Goal: Task Accomplishment & Management: Use online tool/utility

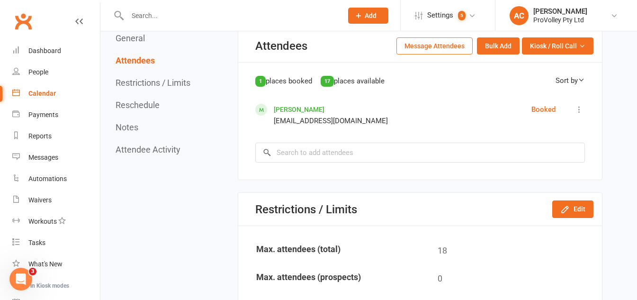
click at [205, 13] on input "text" at bounding box center [230, 15] width 211 height 13
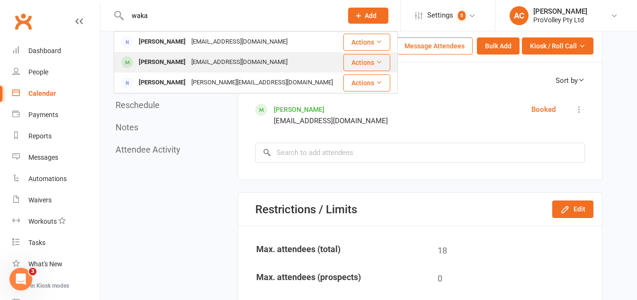
type input "waka"
drag, startPoint x: 166, startPoint y: 61, endPoint x: 153, endPoint y: 53, distance: 16.2
click at [153, 53] on div "Waka Hamasaki youngwa02@gmail.com" at bounding box center [228, 62] width 227 height 19
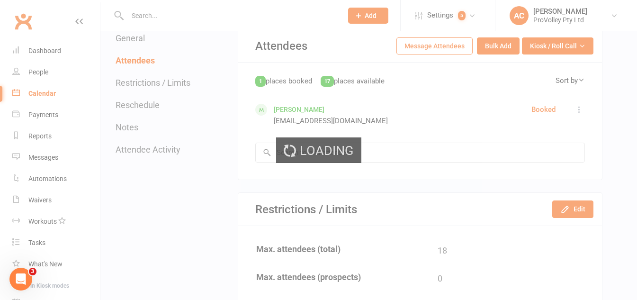
click at [153, 64] on div "Loading" at bounding box center [318, 150] width 637 height 300
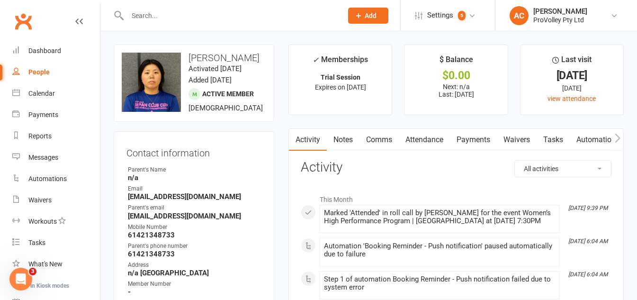
click at [156, 201] on strong "[EMAIL_ADDRESS][DOMAIN_NAME]" at bounding box center [195, 196] width 134 height 9
copy render-form-field "[EMAIL_ADDRESS][DOMAIN_NAME]"
click at [154, 220] on strong "[EMAIL_ADDRESS][DOMAIN_NAME]" at bounding box center [195, 216] width 134 height 9
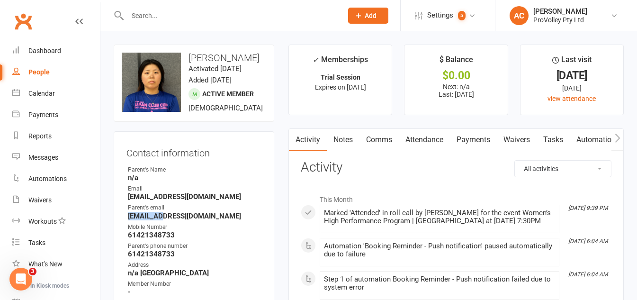
click at [154, 220] on strong "[EMAIL_ADDRESS][DOMAIN_NAME]" at bounding box center [195, 216] width 134 height 9
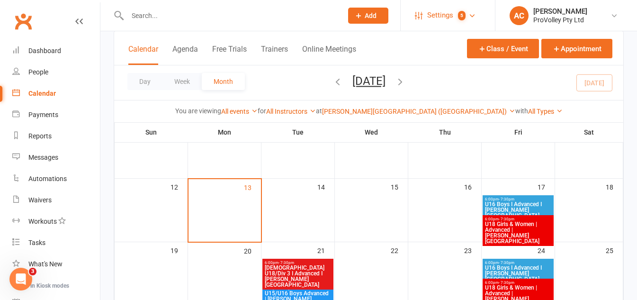
click at [450, 15] on span "Settings" at bounding box center [440, 15] width 26 height 21
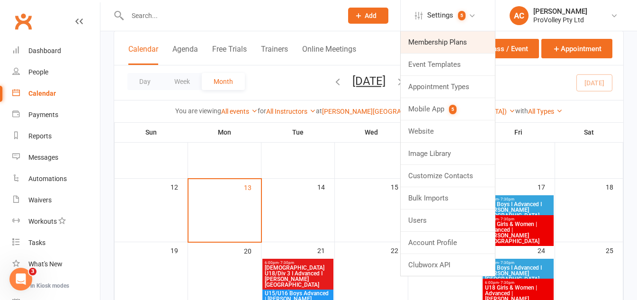
click at [434, 37] on link "Membership Plans" at bounding box center [448, 42] width 94 height 22
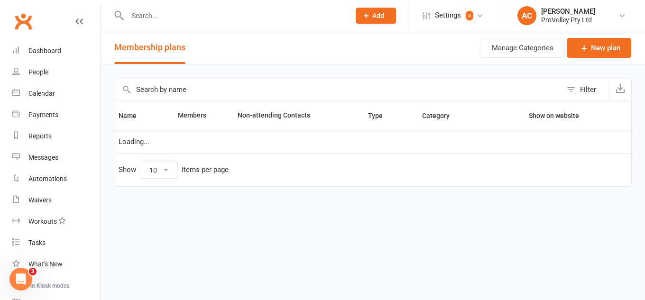
select select "100"
click at [193, 96] on input "text" at bounding box center [337, 89] width 447 height 23
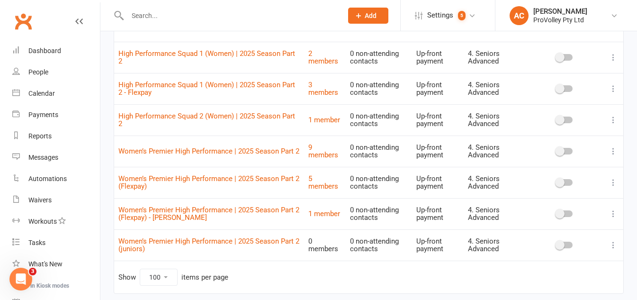
scroll to position [95, 0]
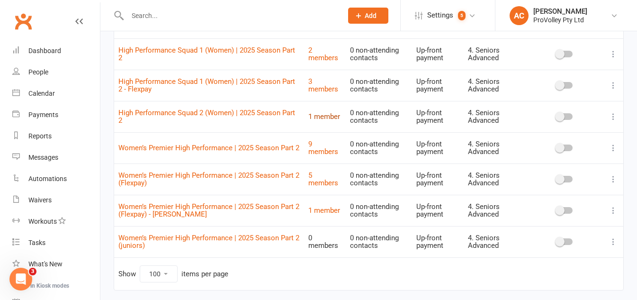
type input "high per"
click at [315, 115] on link "1 member" at bounding box center [325, 116] width 32 height 9
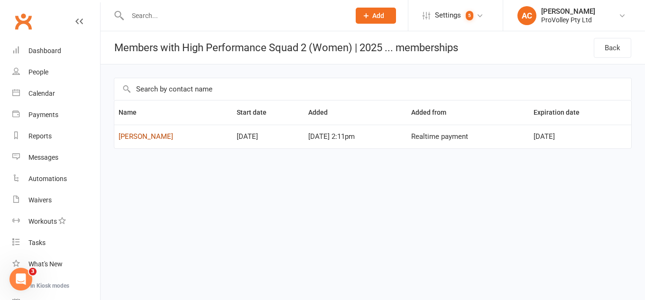
click at [154, 140] on link "[PERSON_NAME]" at bounding box center [145, 136] width 55 height 9
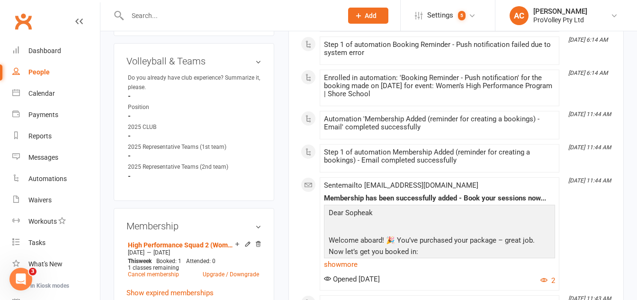
scroll to position [521, 0]
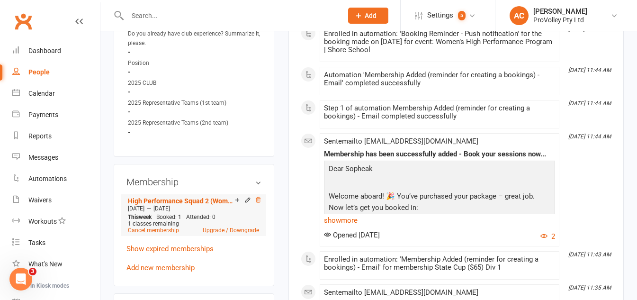
click at [260, 202] on icon at bounding box center [258, 200] width 7 height 7
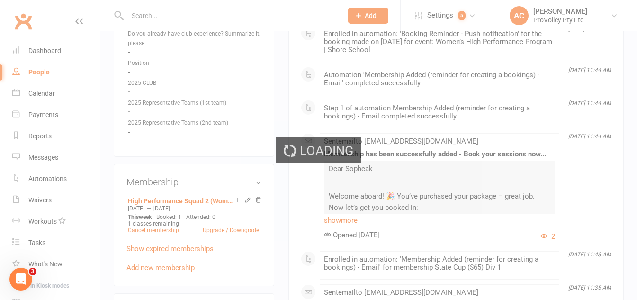
scroll to position [528, 0]
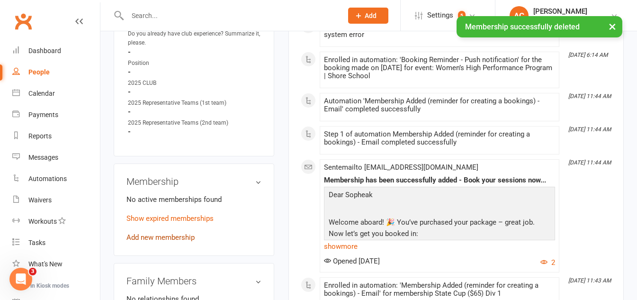
click at [171, 239] on link "Add new membership" at bounding box center [161, 237] width 68 height 9
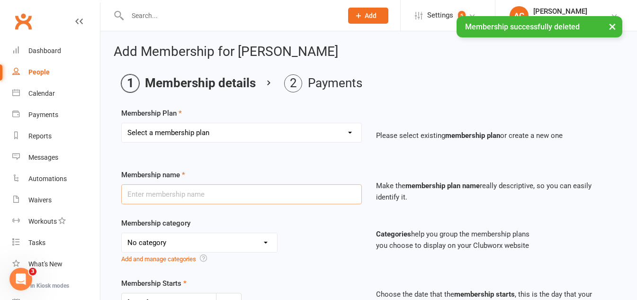
click at [191, 194] on input "text" at bounding box center [241, 194] width 241 height 20
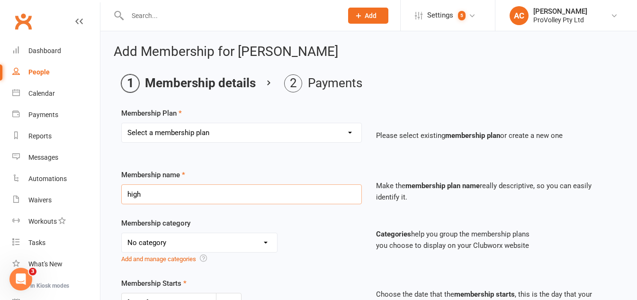
type input "High Performance Squad 1 (Women) | 2025 Season Part 2"
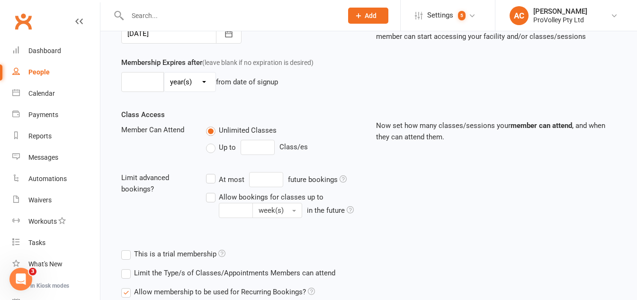
scroll to position [256, 0]
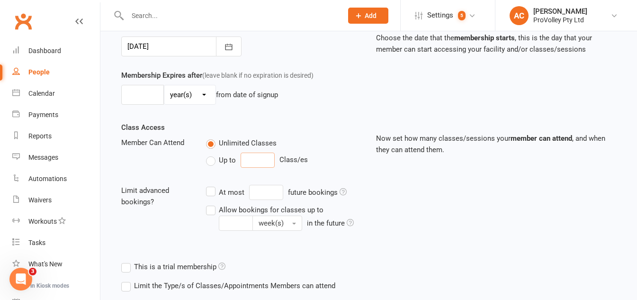
click at [249, 159] on input "number" at bounding box center [258, 160] width 34 height 15
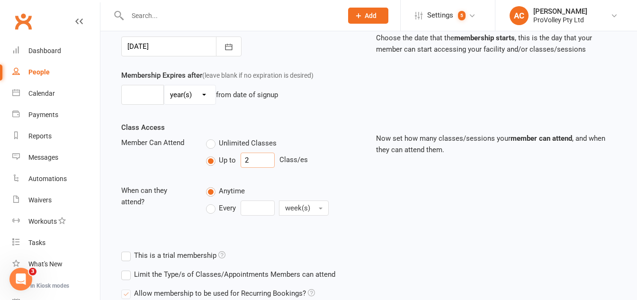
type input "2"
click at [327, 166] on div "Up to 2 Class/es" at bounding box center [283, 160] width 155 height 15
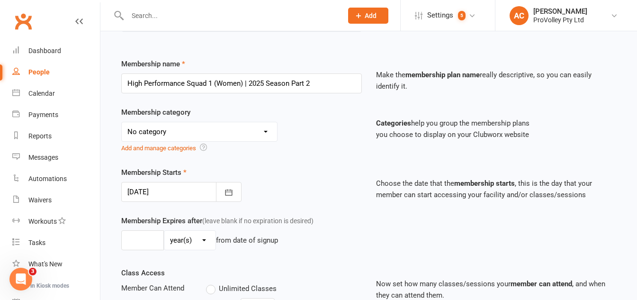
scroll to position [103, 0]
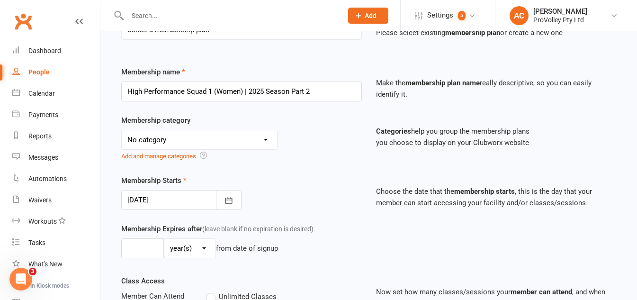
click at [193, 206] on div at bounding box center [181, 200] width 120 height 20
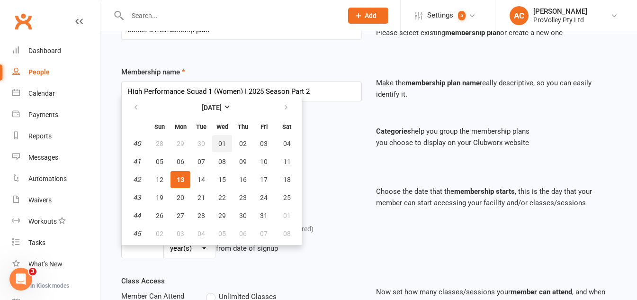
click at [215, 139] on button "01" at bounding box center [222, 143] width 20 height 17
type input "01 Oct 2025"
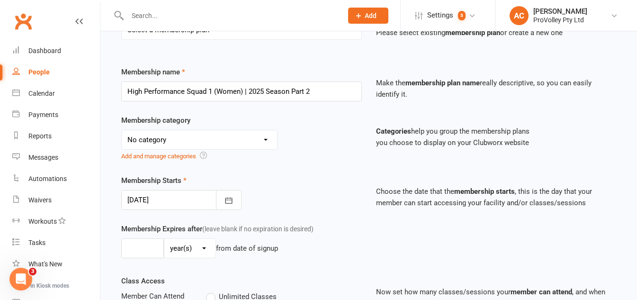
click at [165, 136] on select "No category 1. Trial Session 2025 SVL 2. Junior Development 3. Junior Advanced …" at bounding box center [199, 139] width 155 height 19
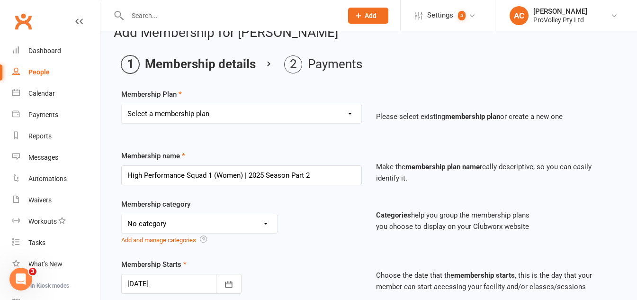
scroll to position [0, 0]
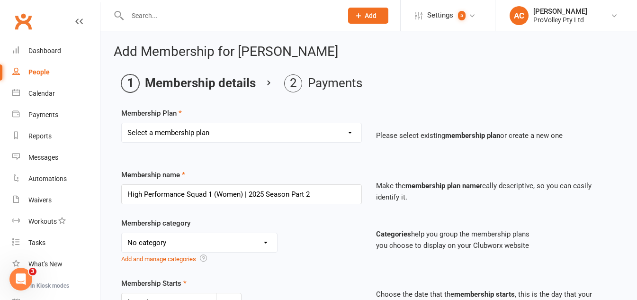
click at [255, 133] on select "Select a membership plan Create new Membership Plan SVL Team 1-Day Trial SVL Te…" at bounding box center [242, 132] width 240 height 19
select select "297"
click at [122, 123] on select "Select a membership plan Create new Membership Plan SVL Team 1-Day Trial SVL Te…" at bounding box center [242, 132] width 240 height 19
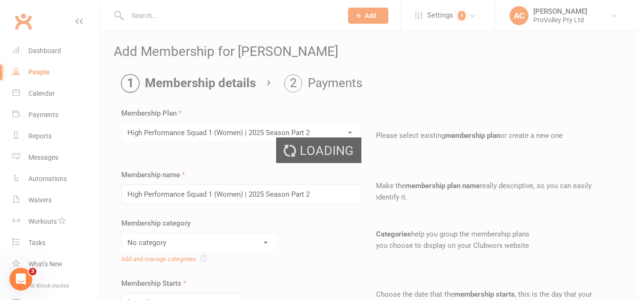
select select "4"
type input "20 Sep 2025"
type input "3"
select select "2"
type input "1"
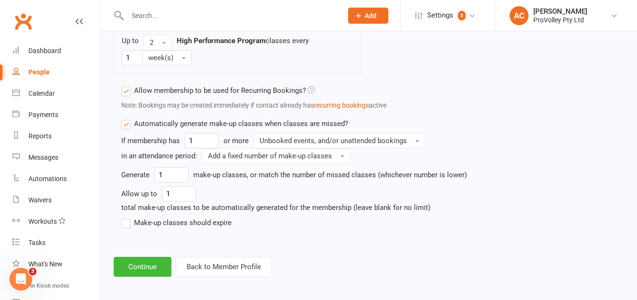
scroll to position [900, 0]
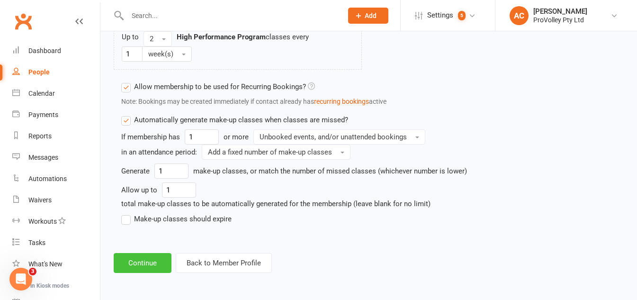
click at [153, 272] on button "Continue" at bounding box center [143, 263] width 58 height 20
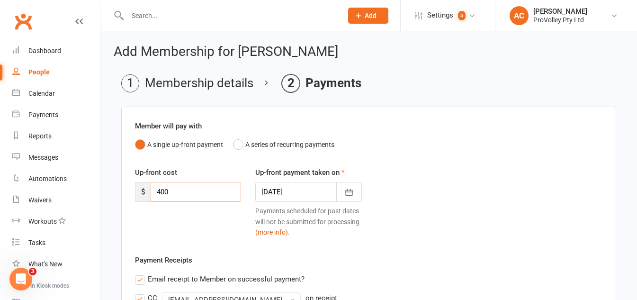
click at [166, 186] on input "400" at bounding box center [196, 192] width 91 height 20
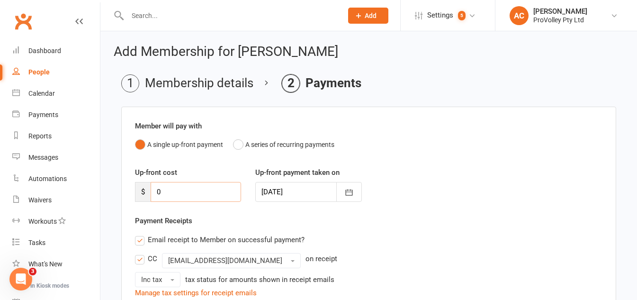
type input "0"
click at [237, 169] on div "Up-front cost $ 0" at bounding box center [188, 184] width 120 height 35
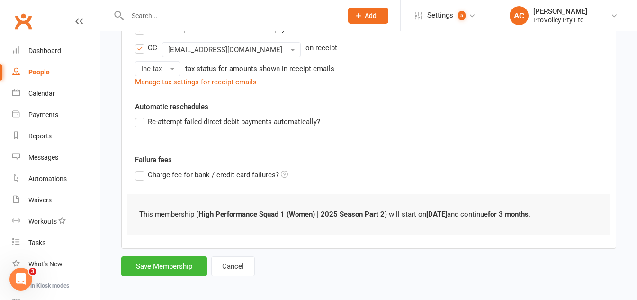
scroll to position [216, 0]
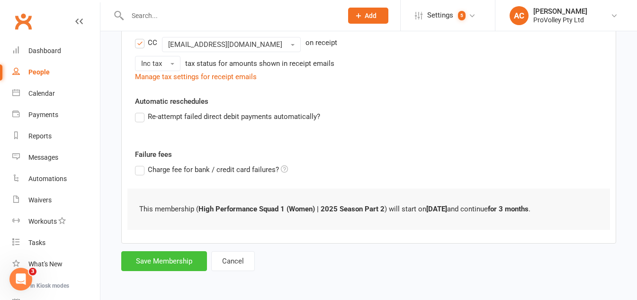
click at [177, 258] on button "Save Membership" at bounding box center [164, 261] width 86 height 20
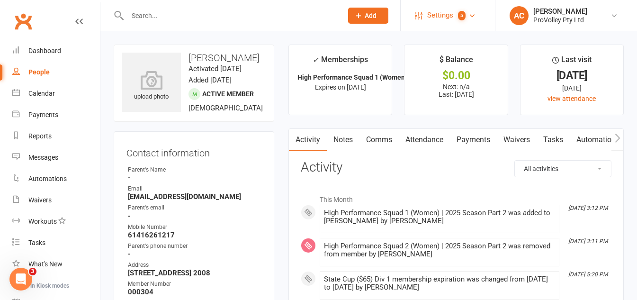
click at [416, 19] on link "Settings 5" at bounding box center [448, 15] width 66 height 21
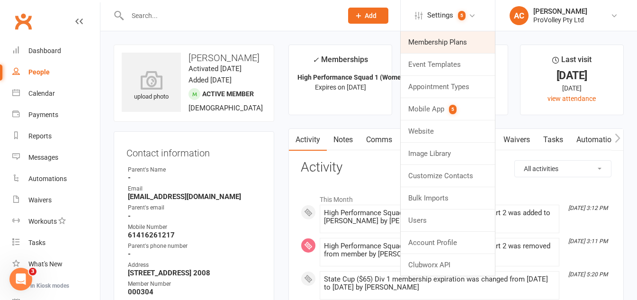
click at [412, 39] on link "Membership Plans" at bounding box center [448, 42] width 94 height 22
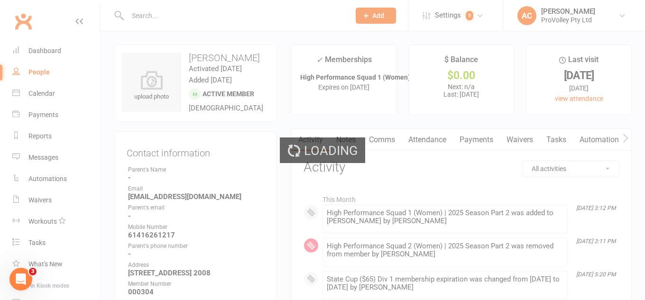
select select "100"
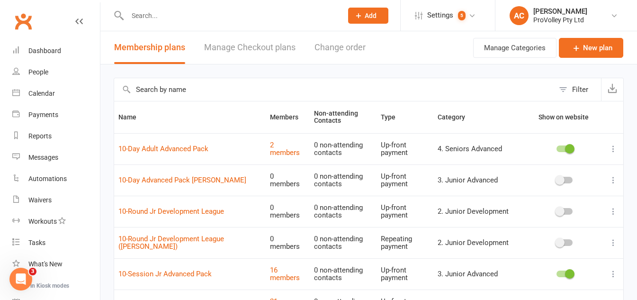
click at [196, 91] on input "text" at bounding box center [334, 89] width 440 height 23
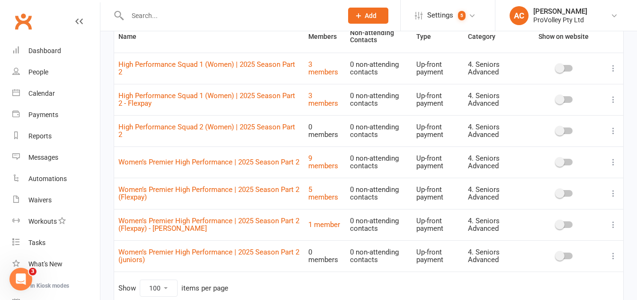
scroll to position [78, 0]
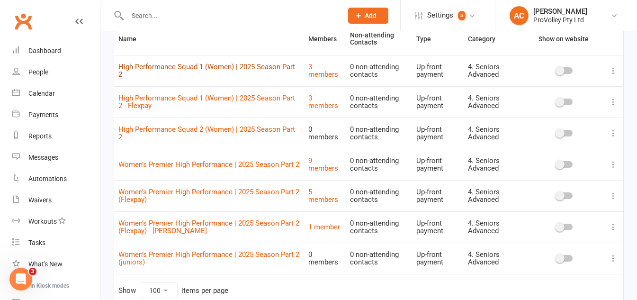
type input "high per"
click at [282, 67] on link "High Performance Squad 1 (Women) | 2025 Season Part 2" at bounding box center [206, 71] width 177 height 17
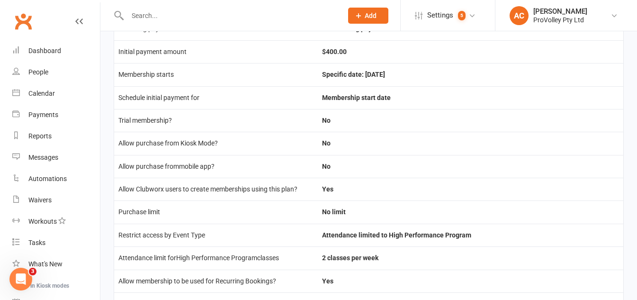
scroll to position [142, 0]
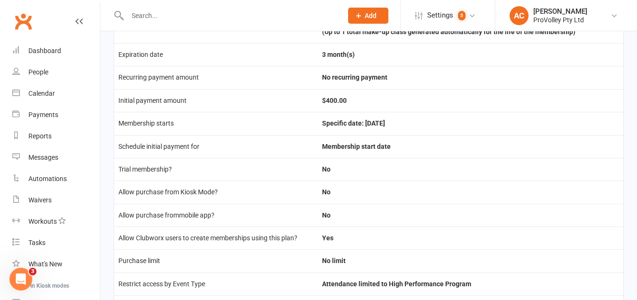
select select "100"
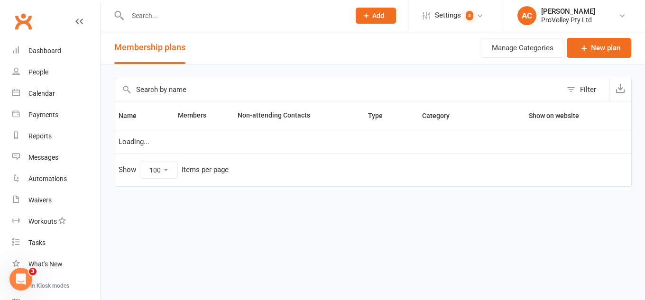
click at [195, 87] on input "text" at bounding box center [337, 89] width 447 height 23
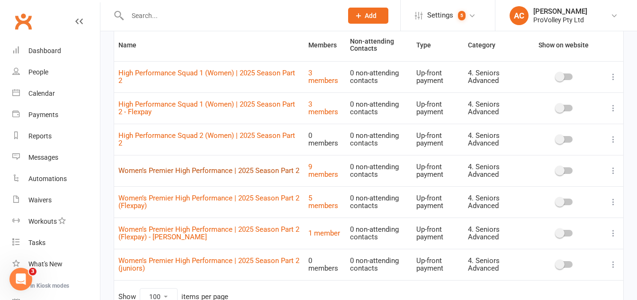
scroll to position [95, 0]
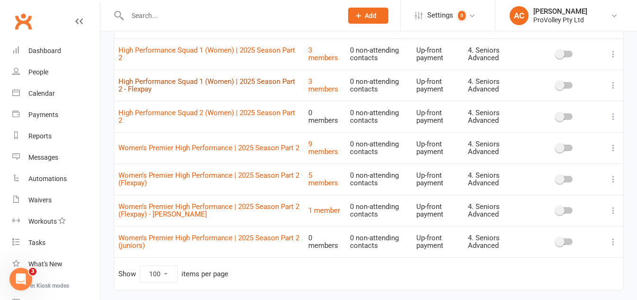
type input "high perf"
click at [202, 79] on link "High Performance Squad 1 (Women) | 2025 Season Part 2 - Flexpay" at bounding box center [206, 85] width 177 height 17
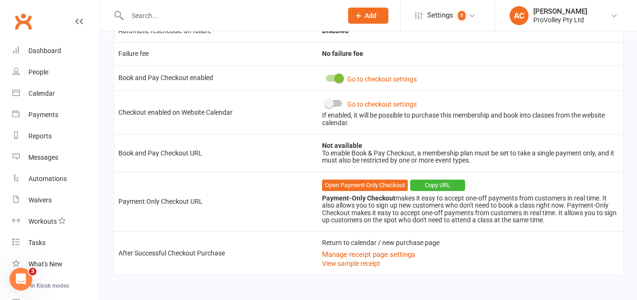
scroll to position [512, 0]
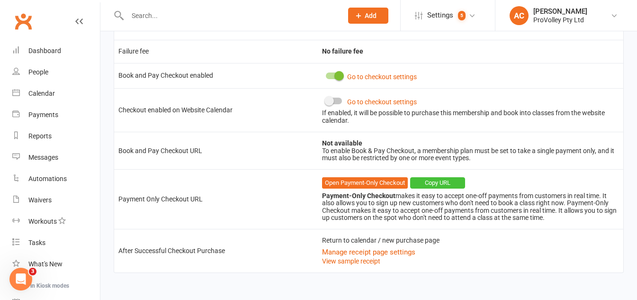
click at [446, 181] on button "Copy URL" at bounding box center [437, 182] width 55 height 11
click at [41, 71] on div "People" at bounding box center [38, 72] width 20 height 8
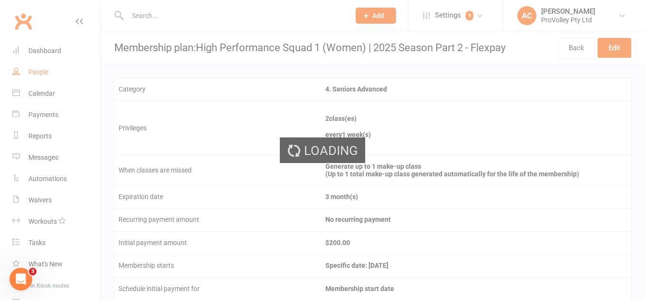
select select "100"
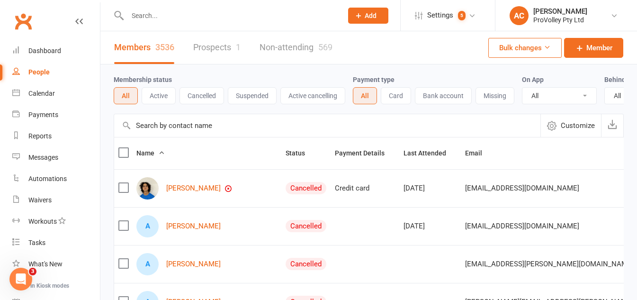
click at [181, 13] on input "text" at bounding box center [230, 15] width 211 height 13
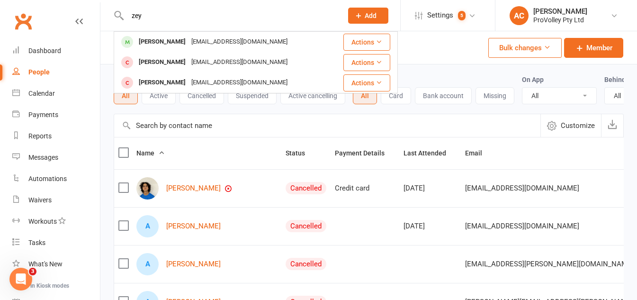
type input "zey"
click at [190, 29] on div "zey Zeynep Kerman zeynep_kerman@icloud.com Actions Ali Zeybek ali.zz99@hotmail.…" at bounding box center [225, 15] width 222 height 31
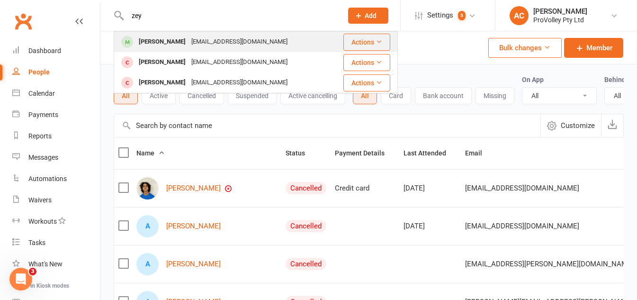
click at [190, 41] on div "[EMAIL_ADDRESS][DOMAIN_NAME]" at bounding box center [240, 42] width 102 height 14
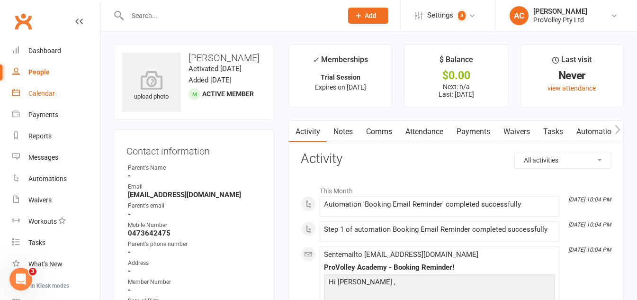
click at [45, 87] on link "Calendar" at bounding box center [56, 93] width 88 height 21
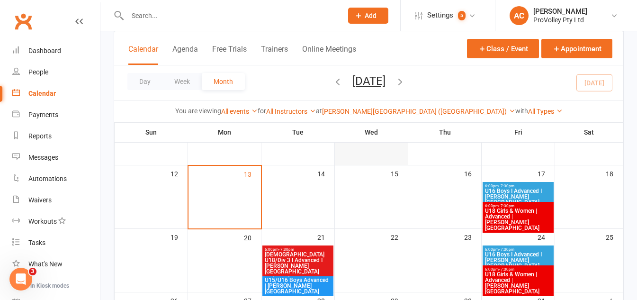
scroll to position [142, 0]
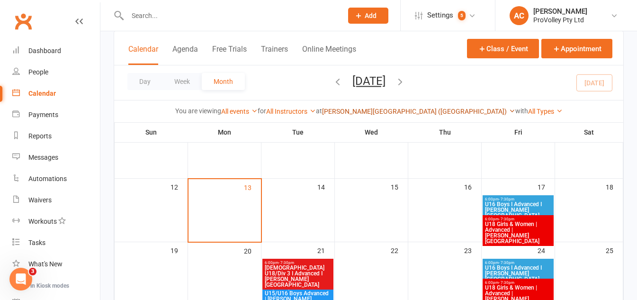
click at [409, 111] on link "[PERSON_NAME][GEOGRAPHIC_DATA] ([GEOGRAPHIC_DATA])" at bounding box center [418, 112] width 193 height 8
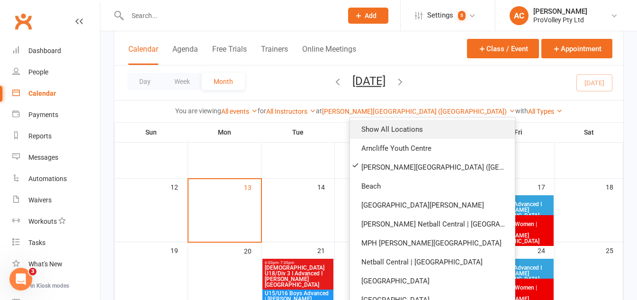
click at [391, 134] on link "Show All Locations" at bounding box center [432, 129] width 165 height 19
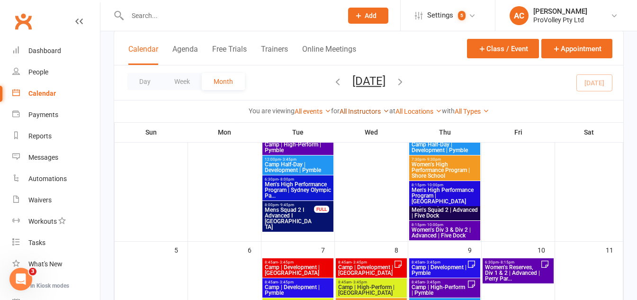
click at [360, 108] on link "All Instructors" at bounding box center [365, 112] width 50 height 8
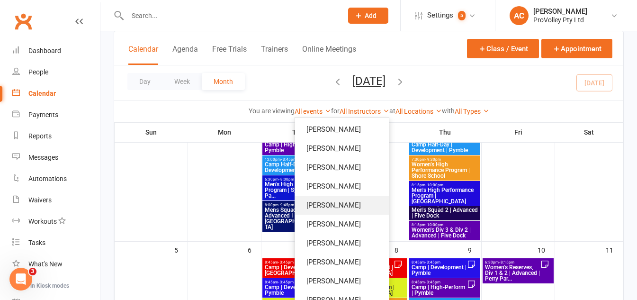
click at [322, 211] on link "[PERSON_NAME]" at bounding box center [342, 205] width 94 height 19
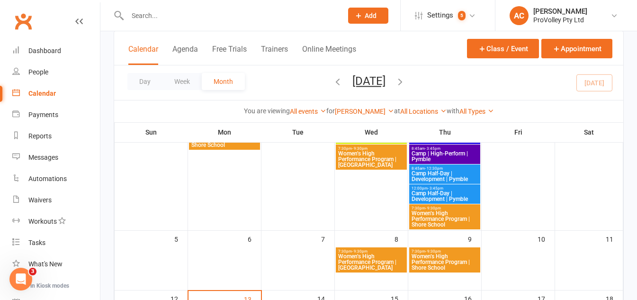
scroll to position [95, 0]
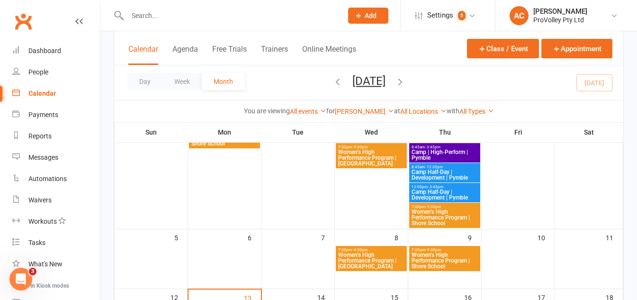
click at [368, 256] on span "Women’s High Performance Program | [GEOGRAPHIC_DATA]" at bounding box center [371, 260] width 67 height 17
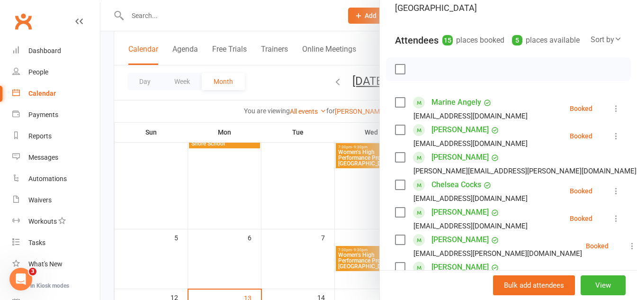
click at [612, 113] on icon at bounding box center [616, 108] width 9 height 9
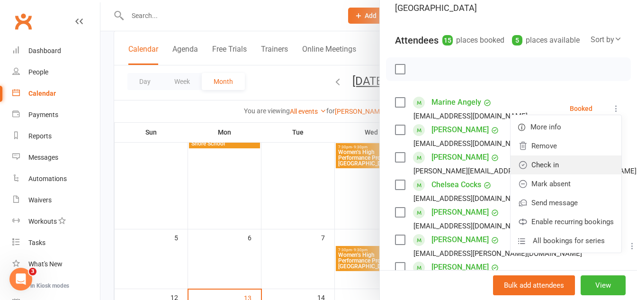
click at [553, 174] on link "Check in" at bounding box center [566, 164] width 111 height 19
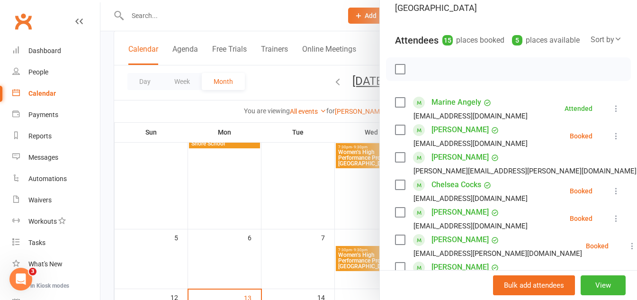
click at [612, 141] on icon at bounding box center [616, 135] width 9 height 9
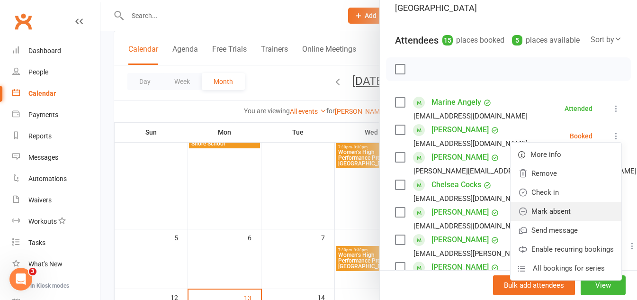
click at [550, 221] on link "Mark absent" at bounding box center [566, 211] width 111 height 19
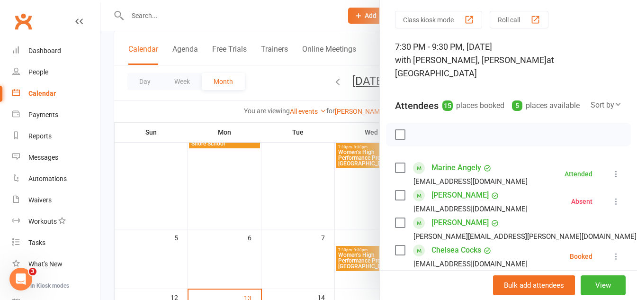
scroll to position [0, 0]
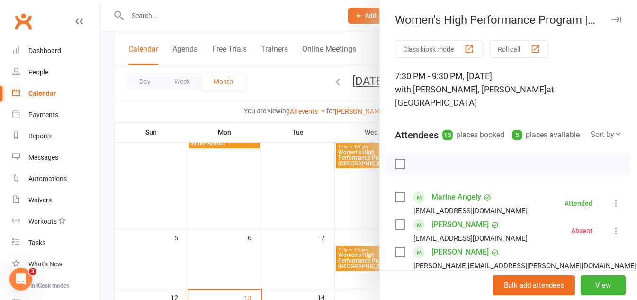
click at [509, 49] on button "Roll call" at bounding box center [519, 49] width 59 height 18
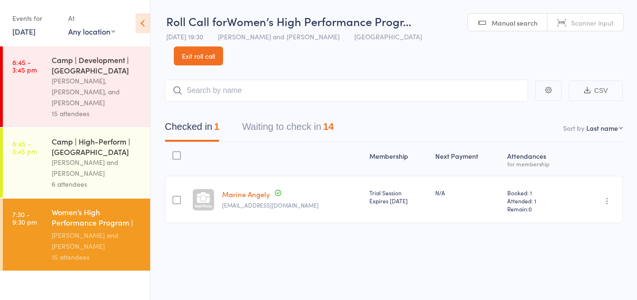
scroll to position [0, 0]
click at [318, 136] on button "Waiting to check in 14" at bounding box center [287, 128] width 91 height 25
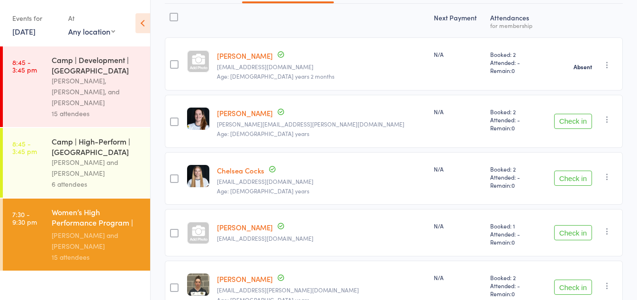
scroll to position [143, 0]
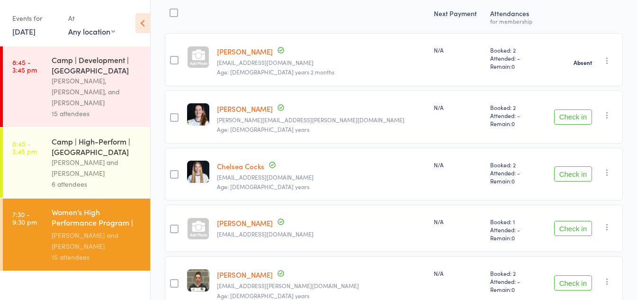
click at [604, 114] on icon "button" at bounding box center [607, 114] width 9 height 9
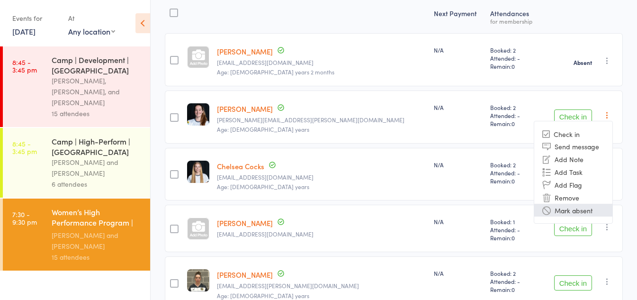
click at [582, 206] on li "Mark absent" at bounding box center [574, 210] width 78 height 13
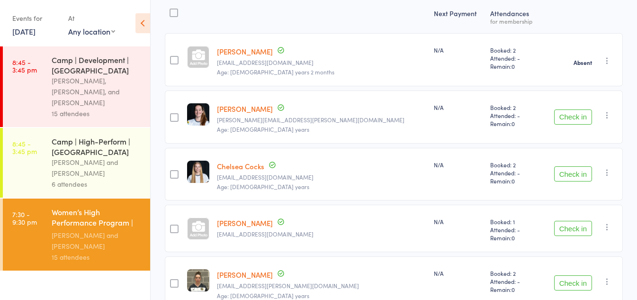
click at [606, 172] on icon "button" at bounding box center [607, 172] width 9 height 9
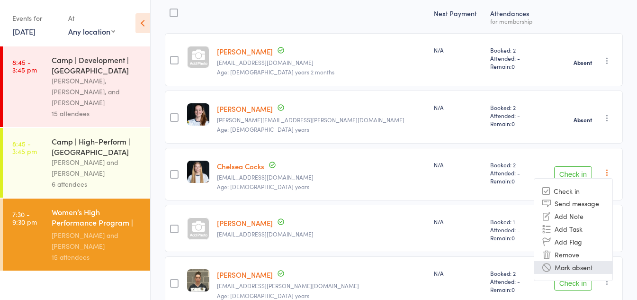
click at [576, 270] on li "Mark absent" at bounding box center [574, 267] width 78 height 13
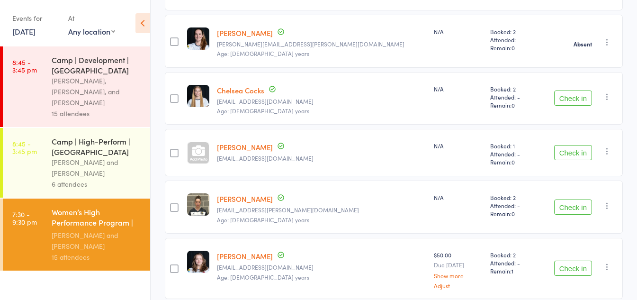
scroll to position [237, 0]
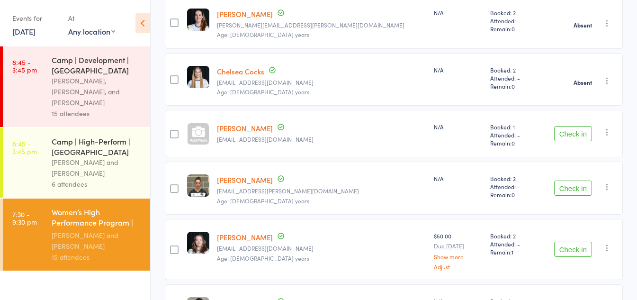
click at [587, 133] on button "Check in" at bounding box center [573, 133] width 38 height 15
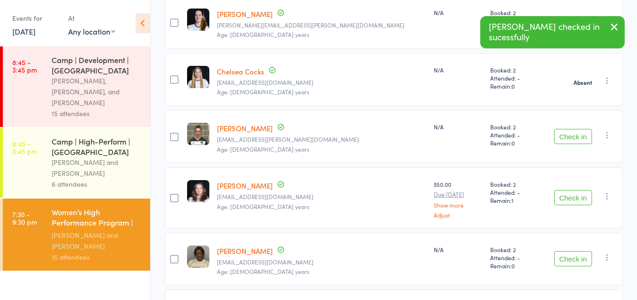
click at [581, 141] on button "Check in" at bounding box center [573, 136] width 38 height 15
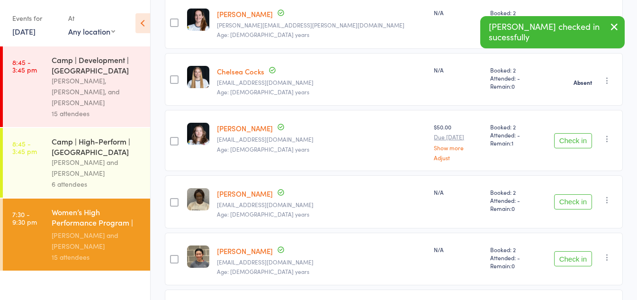
click at [580, 137] on button "Check in" at bounding box center [573, 140] width 38 height 15
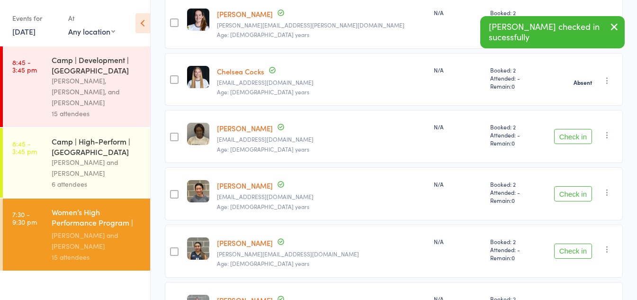
click at [608, 135] on icon "button" at bounding box center [607, 134] width 9 height 9
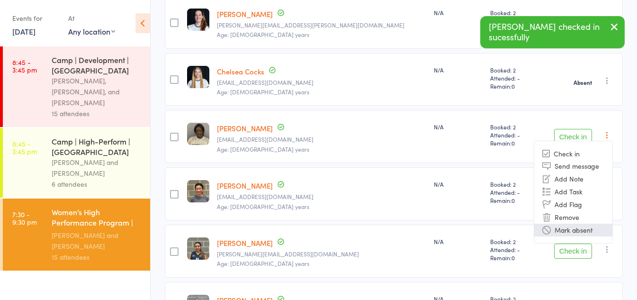
click at [567, 230] on li "Mark absent" at bounding box center [574, 230] width 78 height 13
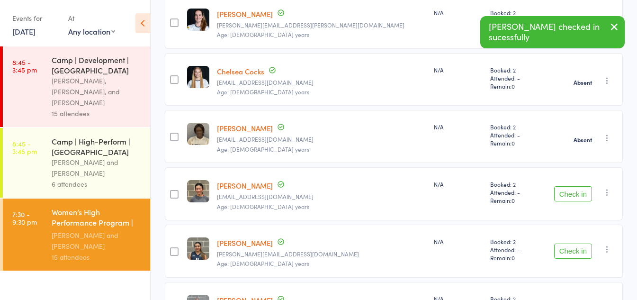
click at [567, 194] on button "Check in" at bounding box center [573, 193] width 38 height 15
click at [572, 252] on button "Check in" at bounding box center [573, 251] width 38 height 15
click at [572, 194] on button "Check in" at bounding box center [573, 193] width 38 height 15
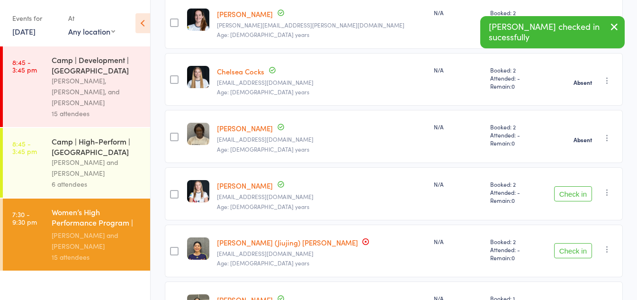
click at [609, 195] on icon "button" at bounding box center [607, 192] width 9 height 9
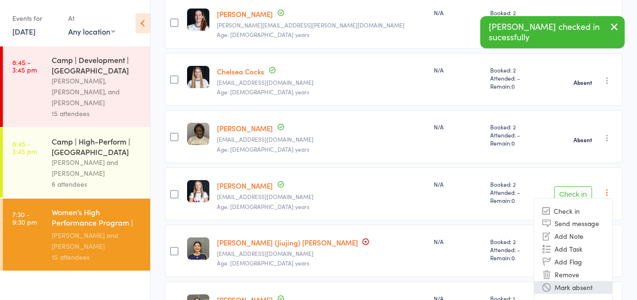
click at [582, 283] on li "Mark absent" at bounding box center [574, 287] width 78 height 13
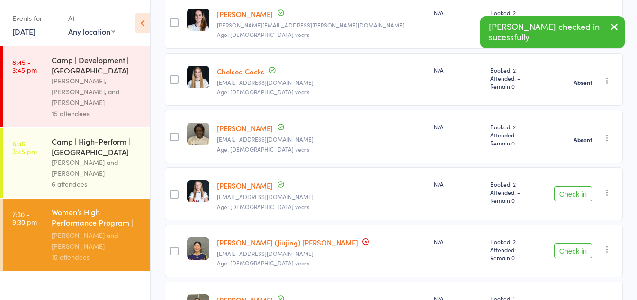
click at [611, 251] on icon "button" at bounding box center [607, 249] width 9 height 9
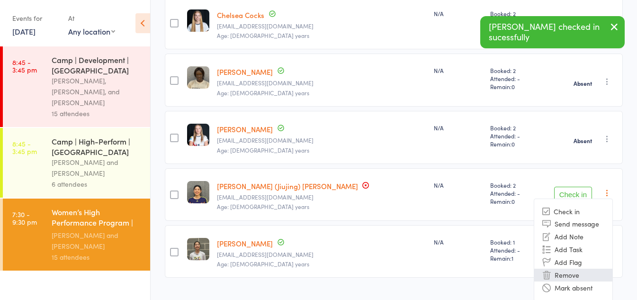
scroll to position [314, 0]
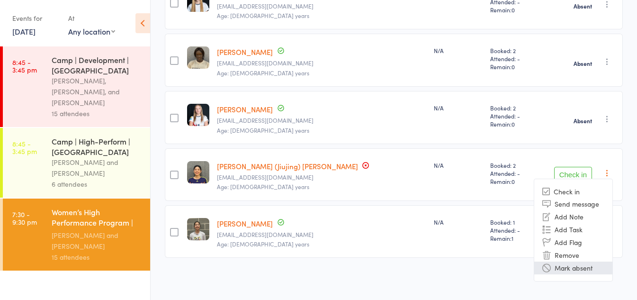
click at [592, 270] on li "Mark absent" at bounding box center [574, 268] width 78 height 13
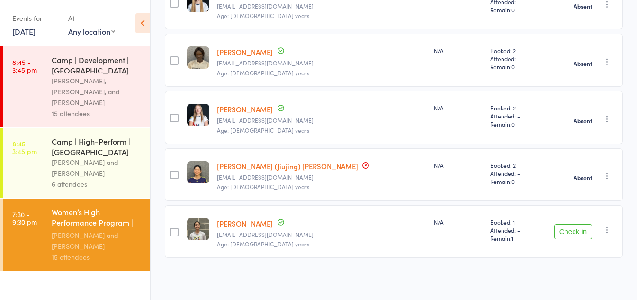
click at [574, 233] on button "Check in" at bounding box center [573, 231] width 38 height 15
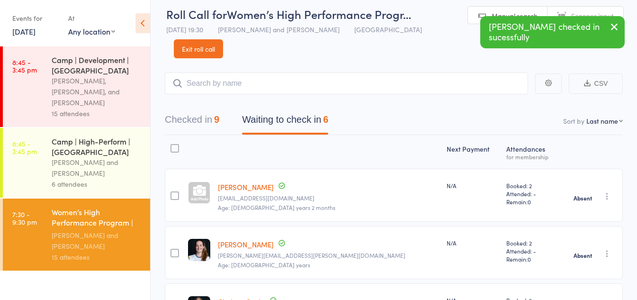
scroll to position [0, 0]
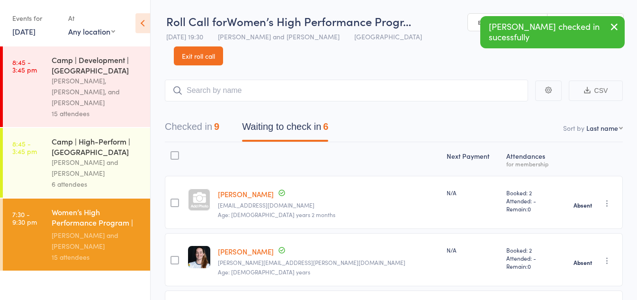
click at [620, 26] on icon "button" at bounding box center [614, 27] width 11 height 12
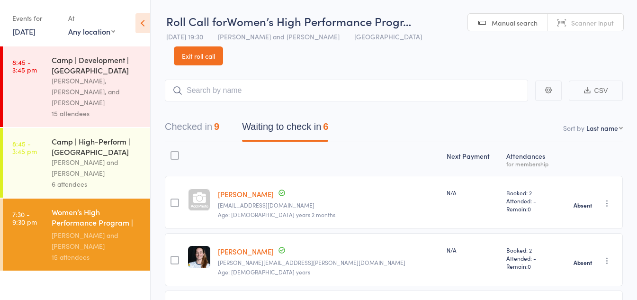
click at [202, 55] on link "Exit roll call" at bounding box center [198, 55] width 49 height 19
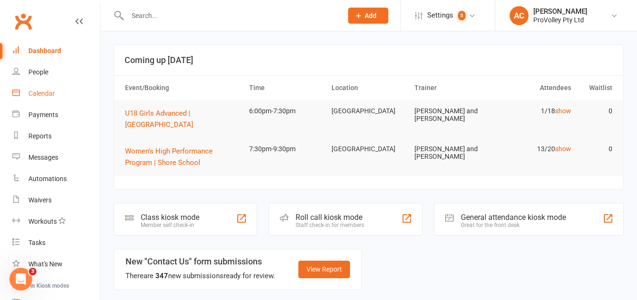
click at [36, 95] on div "Calendar" at bounding box center [41, 94] width 27 height 8
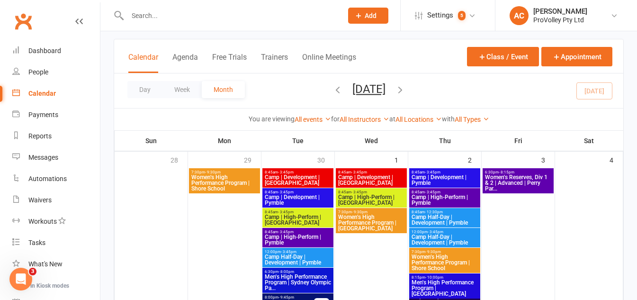
scroll to position [47, 0]
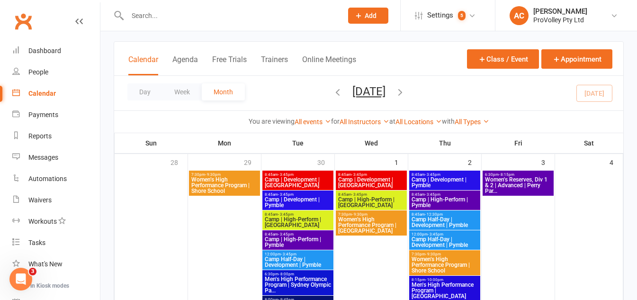
click at [424, 250] on div "7:30pm - 9:30pm Women’s High Performance Program | [GEOGRAPHIC_DATA]" at bounding box center [444, 262] width 71 height 25
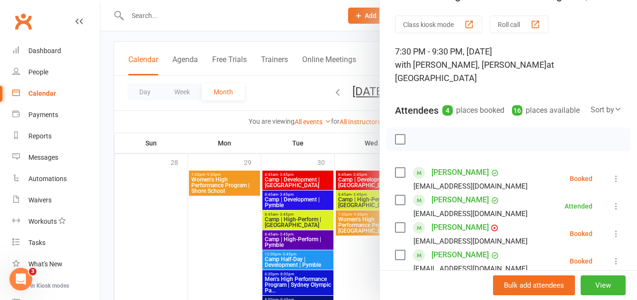
scroll to position [95, 0]
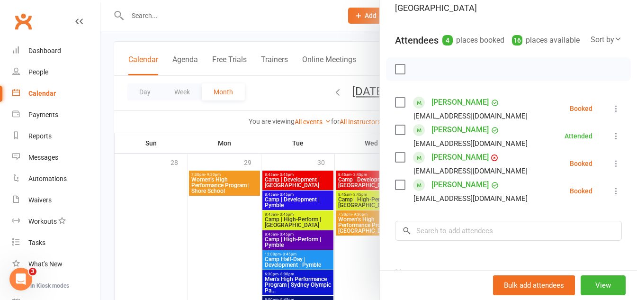
click at [612, 162] on icon at bounding box center [616, 163] width 9 height 9
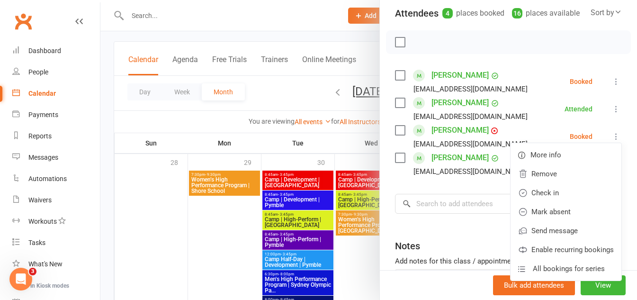
scroll to position [199, 0]
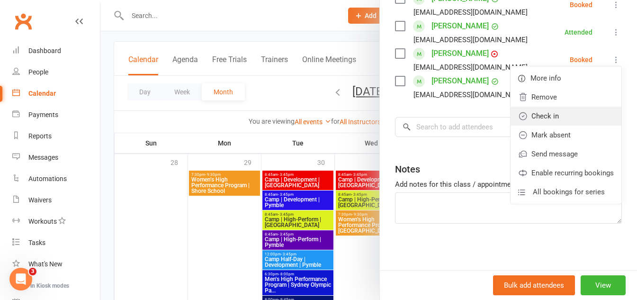
click at [537, 114] on link "Check in" at bounding box center [566, 116] width 111 height 19
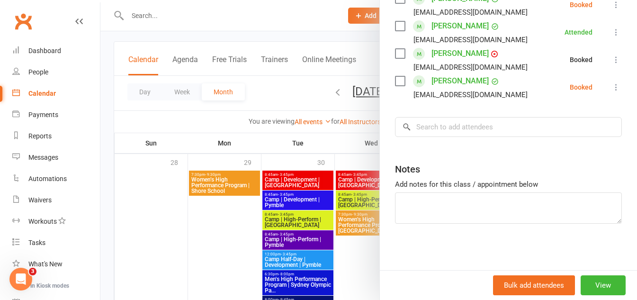
click at [612, 86] on icon at bounding box center [616, 86] width 9 height 9
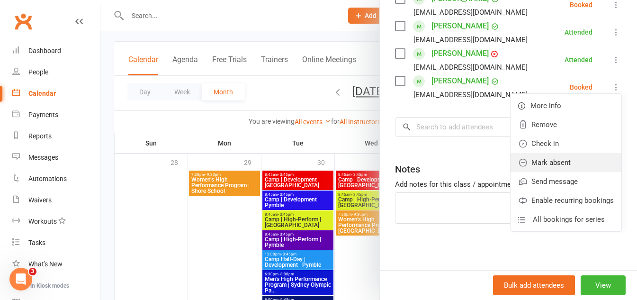
click at [565, 165] on link "Mark absent" at bounding box center [566, 162] width 111 height 19
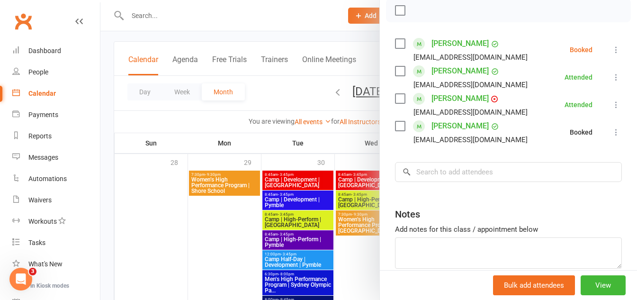
scroll to position [151, 0]
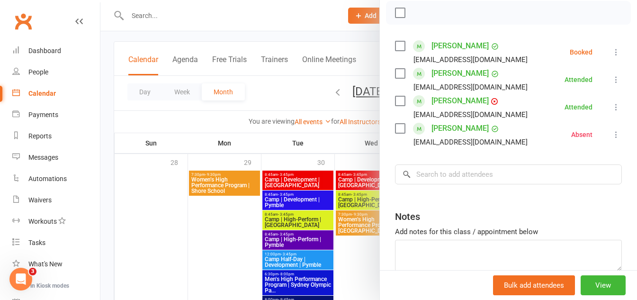
click at [612, 50] on icon at bounding box center [616, 51] width 9 height 9
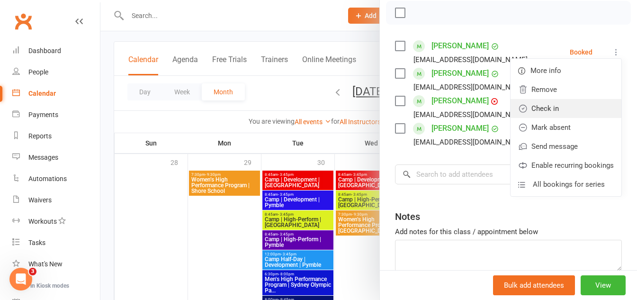
click at [579, 113] on link "Check in" at bounding box center [566, 108] width 111 height 19
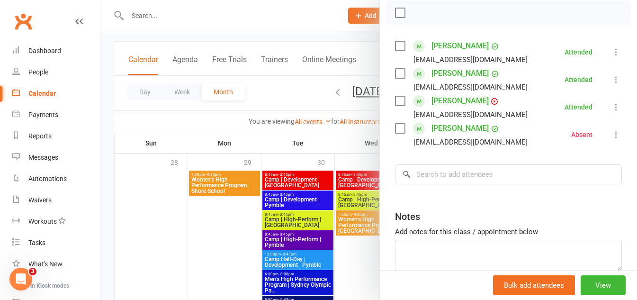
click at [223, 237] on div at bounding box center [368, 150] width 537 height 300
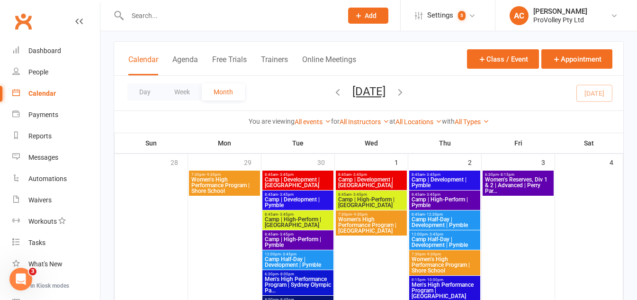
click at [374, 223] on span "Women’s High Performance Program | [GEOGRAPHIC_DATA]" at bounding box center [371, 225] width 67 height 17
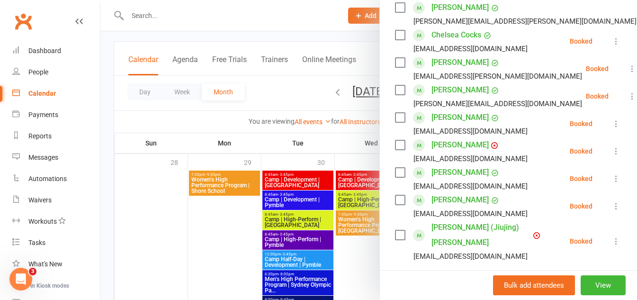
scroll to position [332, 0]
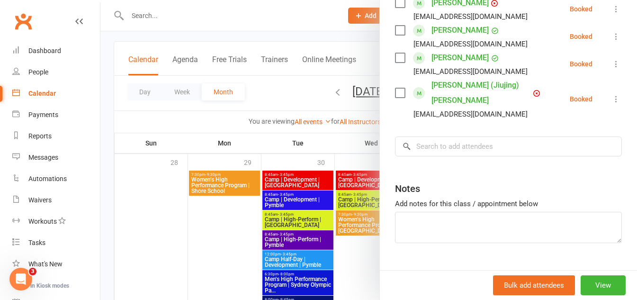
click at [206, 182] on div at bounding box center [368, 150] width 537 height 300
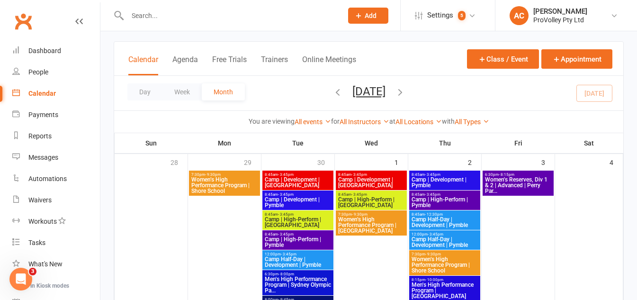
click at [232, 183] on span "Women’s High Performance Program | Shore School" at bounding box center [224, 185] width 67 height 17
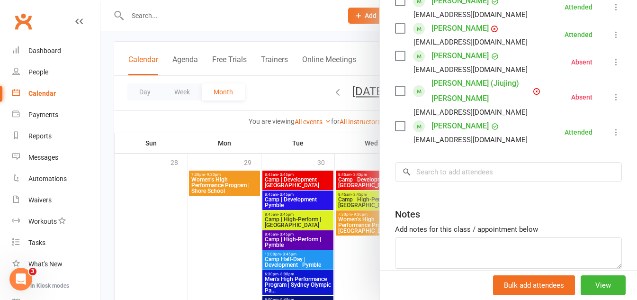
scroll to position [427, 0]
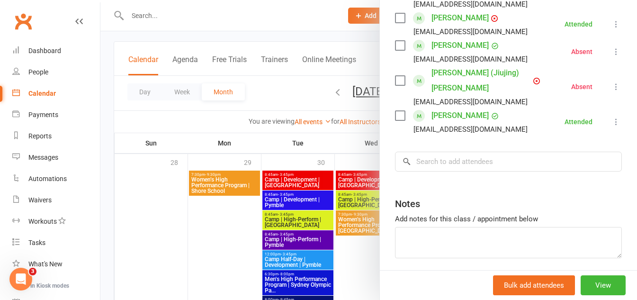
click at [231, 241] on div at bounding box center [368, 150] width 537 height 300
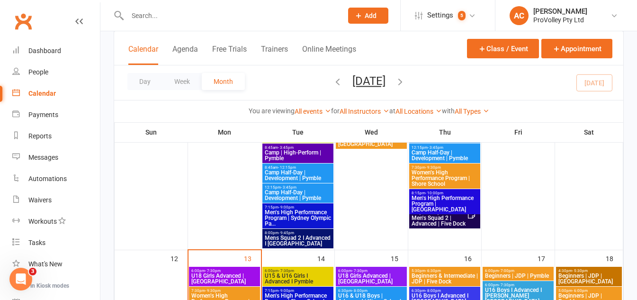
scroll to position [284, 0]
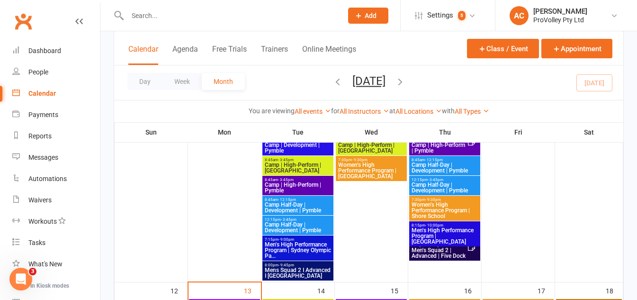
click at [375, 178] on span "Women’s High Performance Program | [GEOGRAPHIC_DATA]" at bounding box center [371, 170] width 67 height 17
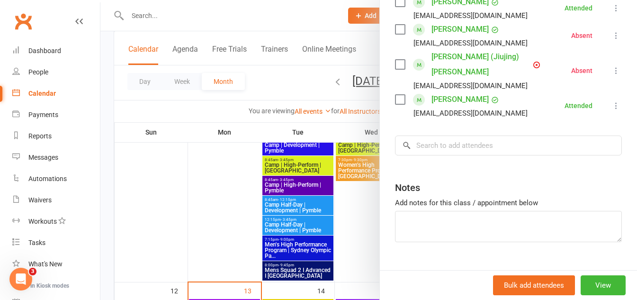
scroll to position [514, 0]
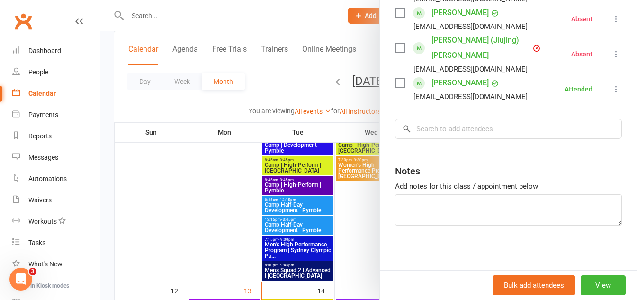
click at [359, 199] on div at bounding box center [368, 150] width 537 height 300
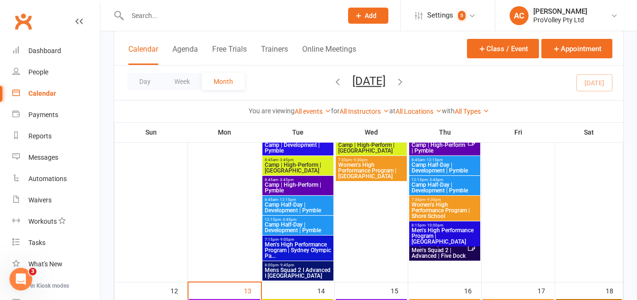
click at [449, 206] on span "Women’s High Performance Program | Shore School" at bounding box center [444, 210] width 67 height 17
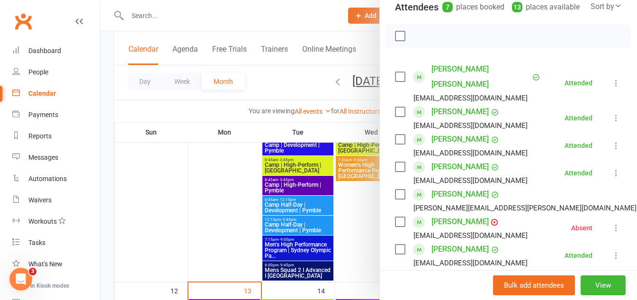
scroll to position [95, 0]
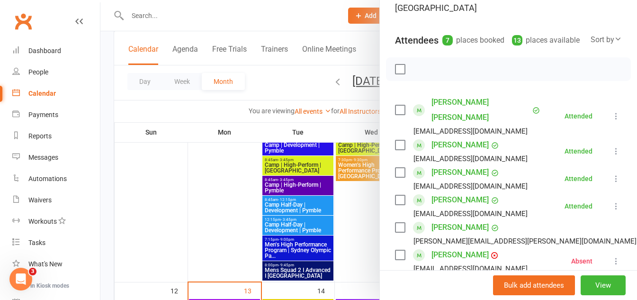
click at [181, 20] on div at bounding box center [368, 150] width 537 height 300
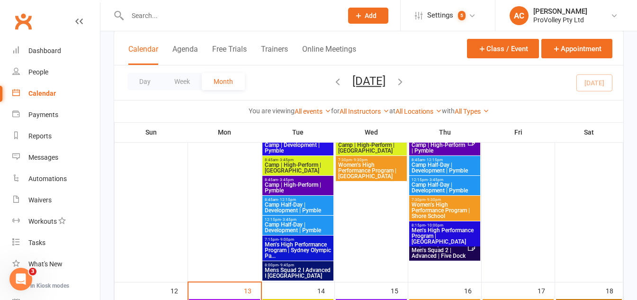
click at [180, 16] on input "text" at bounding box center [230, 15] width 211 height 13
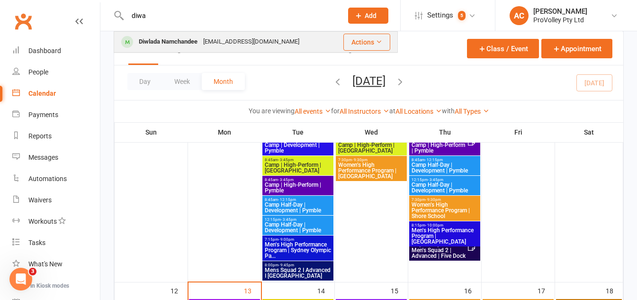
type input "diwa"
click at [182, 39] on div "Diwlada Namchandee" at bounding box center [168, 42] width 64 height 14
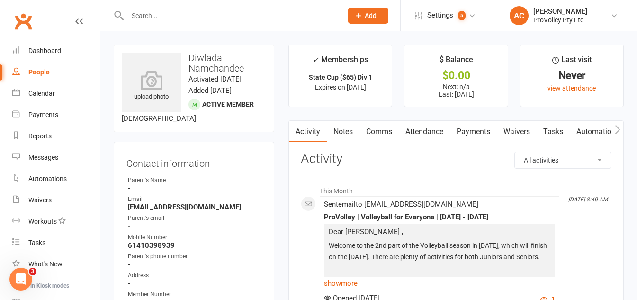
click at [169, 211] on strong "[EMAIL_ADDRESS][DOMAIN_NAME]" at bounding box center [195, 207] width 134 height 9
copy render-form-field "[EMAIL_ADDRESS][DOMAIN_NAME]"
